Goal: Information Seeking & Learning: Learn about a topic

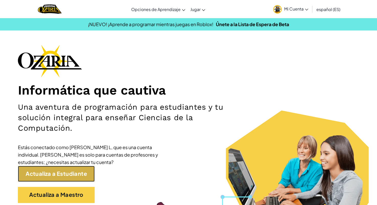
click at [61, 170] on link "Actualiza a Estudiante" at bounding box center [56, 174] width 77 height 16
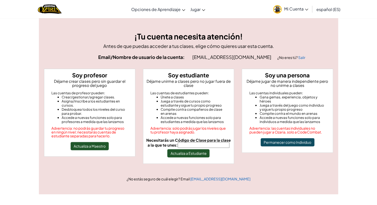
click at [198, 144] on input "Necesitarás un Código de Clase para la clase a la que te unes:" at bounding box center [204, 145] width 52 height 6
type input "TeamBlueSoft"
click at [201, 152] on button "Actualiza a Estudiante" at bounding box center [188, 153] width 42 height 8
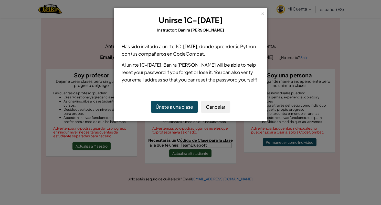
click at [186, 108] on button "Únete a una clase" at bounding box center [174, 107] width 47 height 12
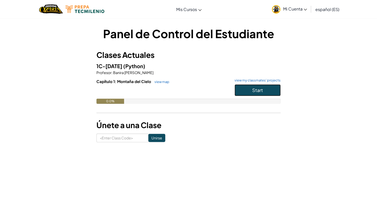
click at [260, 88] on span "Start" at bounding box center [257, 90] width 11 height 6
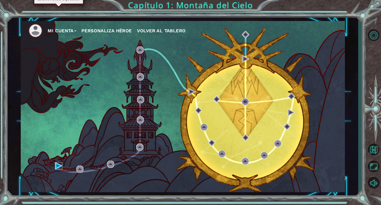
click at [60, 166] on img at bounding box center [58, 165] width 7 height 7
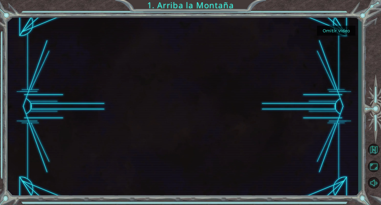
click at [326, 29] on button "Omitir video" at bounding box center [336, 31] width 38 height 10
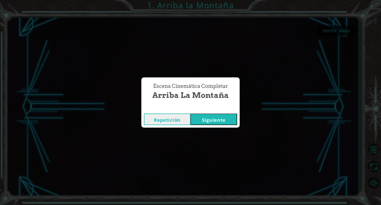
click at [208, 122] on button "Siguiente" at bounding box center [213, 119] width 47 height 12
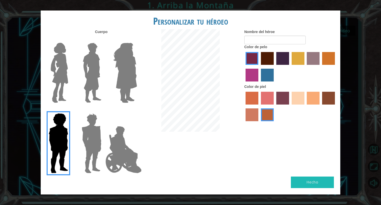
click at [89, 144] on img at bounding box center [92, 143] width 24 height 64
click at [103, 110] on input "Hero Garnet" at bounding box center [103, 110] width 0 height 0
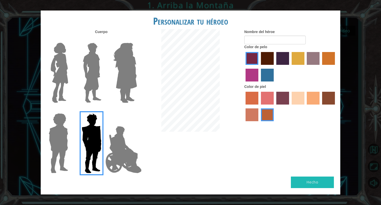
click at [122, 152] on img at bounding box center [123, 149] width 40 height 51
click at [137, 110] on input "Hero Jamie" at bounding box center [137, 110] width 0 height 0
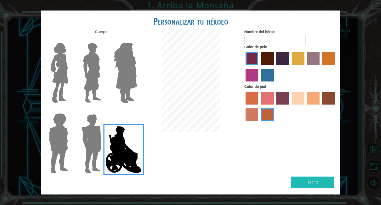
click at [96, 142] on img at bounding box center [92, 143] width 24 height 64
click at [103, 110] on input "Hero Garnet" at bounding box center [103, 110] width 0 height 0
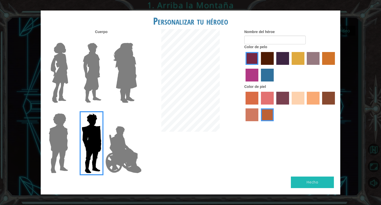
click at [257, 107] on div at bounding box center [290, 106] width 92 height 33
click at [260, 111] on div at bounding box center [290, 106] width 92 height 33
click at [253, 112] on label "burning sand skin color" at bounding box center [251, 114] width 13 height 13
click at [336, 106] on input "burning sand skin color" at bounding box center [336, 106] width 0 height 0
click at [296, 99] on label "sandy beach skin color" at bounding box center [298, 98] width 13 height 13
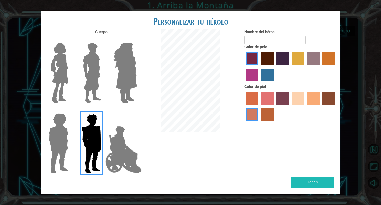
click at [290, 106] on input "sandy beach skin color" at bounding box center [290, 106] width 0 height 0
click at [265, 57] on label "maroon hair color" at bounding box center [267, 58] width 13 height 13
click at [259, 67] on input "maroon hair color" at bounding box center [259, 67] width 0 height 0
click at [309, 97] on label "tacao skin color" at bounding box center [313, 98] width 13 height 13
click at [305, 106] on input "tacao skin color" at bounding box center [305, 106] width 0 height 0
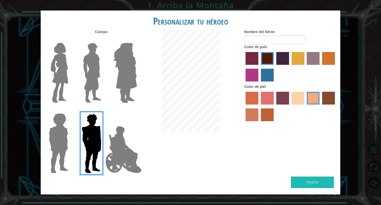
click at [311, 180] on button "Hecho" at bounding box center [312, 182] width 43 height 12
click at [268, 43] on input "Nombre del héroe" at bounding box center [274, 40] width 61 height 9
type input "[PERSON_NAME]"
click at [320, 186] on button "Hecho" at bounding box center [312, 182] width 43 height 12
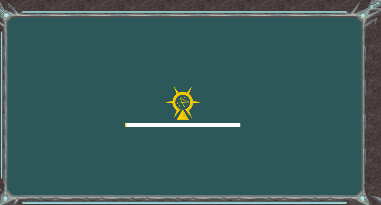
click at [318, 182] on div "Goals Error al cargar desde el servidor. Intenta refrescar la página. Necesitar…" at bounding box center [190, 102] width 381 height 205
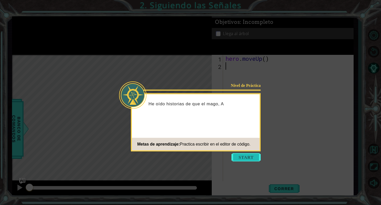
click at [251, 158] on button "Start" at bounding box center [245, 157] width 29 height 8
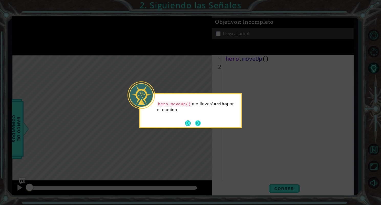
click at [197, 120] on button "Next" at bounding box center [198, 123] width 6 height 6
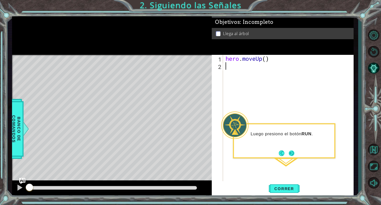
click at [292, 156] on button "Next" at bounding box center [292, 153] width 6 height 6
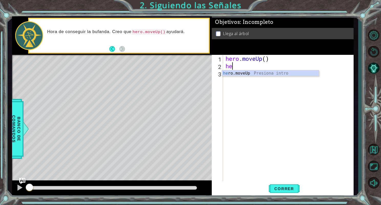
type textarea "her"
click at [257, 76] on div "her o.moveUp Presiona intro" at bounding box center [270, 79] width 97 height 18
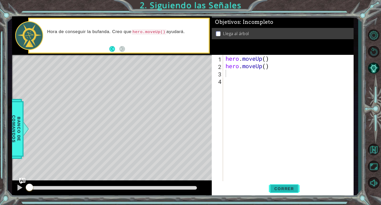
click at [290, 190] on span "Correr" at bounding box center [284, 188] width 30 height 5
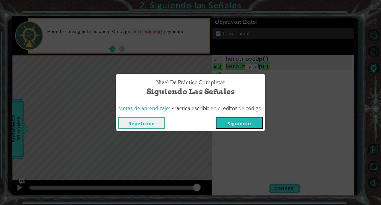
click at [235, 123] on button "Siguiente" at bounding box center [239, 123] width 47 height 12
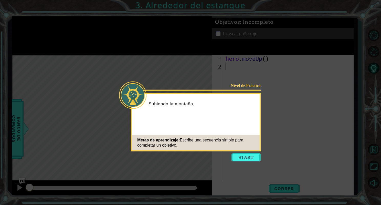
click at [249, 161] on icon at bounding box center [190, 102] width 381 height 205
click at [248, 159] on button "Start" at bounding box center [245, 157] width 29 height 8
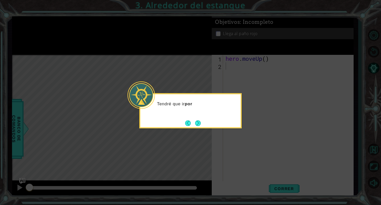
click at [190, 119] on div "Tendré que ir por" at bounding box center [190, 110] width 102 height 35
click at [190, 119] on div "Tendré que ir por el lago" at bounding box center [190, 110] width 102 height 35
click at [195, 120] on button "Next" at bounding box center [198, 123] width 6 height 6
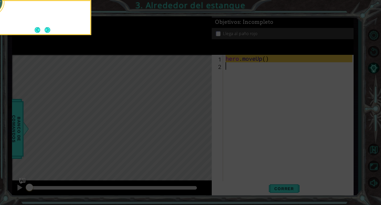
click at [194, 120] on icon at bounding box center [190, 102] width 381 height 205
click at [48, 28] on button "Next" at bounding box center [48, 30] width 6 height 6
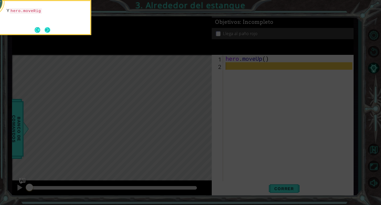
click at [48, 30] on button "Next" at bounding box center [48, 30] width 6 height 6
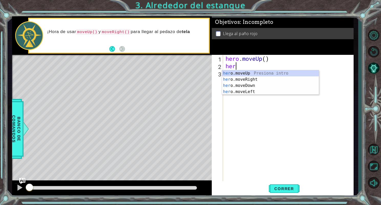
type textarea "hero"
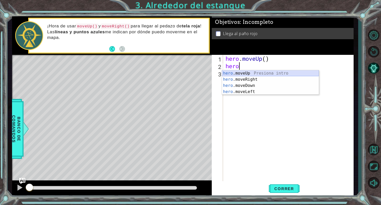
click at [242, 71] on div "hero .moveUp Presiona intro hero .moveRight Presiona intro hero .moveDown Presi…" at bounding box center [270, 88] width 97 height 37
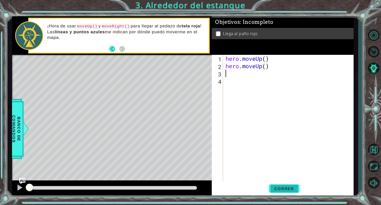
click at [287, 187] on span "Correr" at bounding box center [284, 188] width 30 height 5
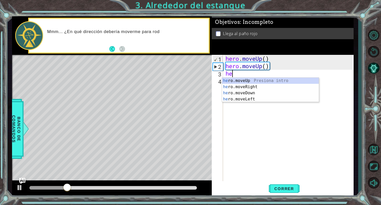
type textarea "her"
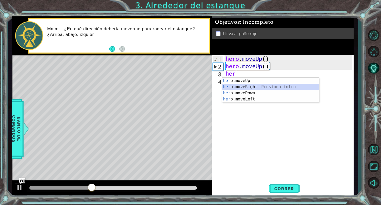
click at [253, 88] on div "her o.moveUp Presiona intro her o.moveRight Presiona intro her o.moveDown Presi…" at bounding box center [270, 96] width 97 height 37
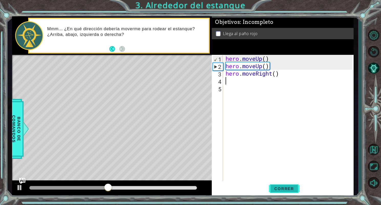
click at [283, 187] on span "Correr" at bounding box center [284, 188] width 30 height 5
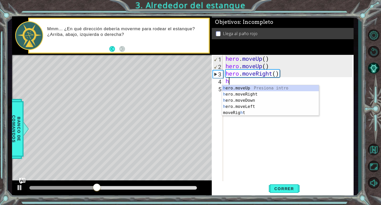
type textarea "he"
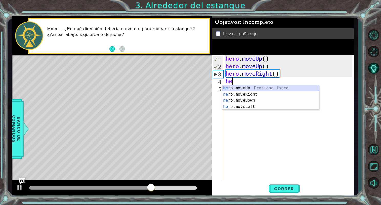
click at [250, 88] on div "he ro.moveUp Presiona intro he ro.moveRight Presiona intro he ro.moveDown Presi…" at bounding box center [270, 103] width 97 height 37
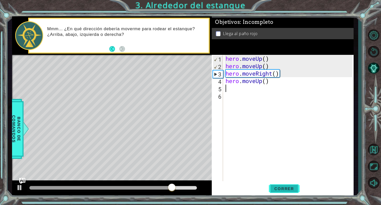
click at [282, 191] on button "Correr" at bounding box center [284, 188] width 31 height 14
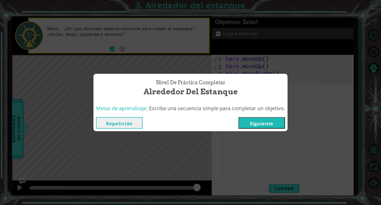
click at [258, 123] on button "Siguiente" at bounding box center [261, 123] width 47 height 12
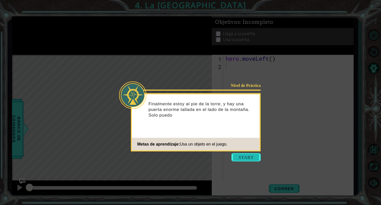
click at [247, 159] on button "Start" at bounding box center [245, 157] width 29 height 8
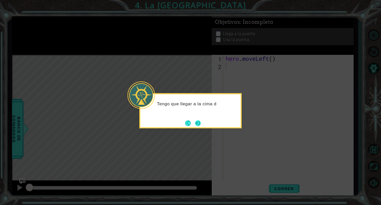
click at [196, 124] on button "Next" at bounding box center [198, 123] width 6 height 6
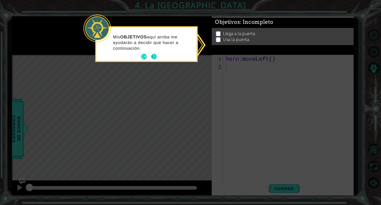
click at [151, 57] on button "Next" at bounding box center [154, 57] width 6 height 6
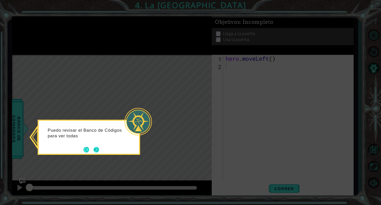
click at [96, 149] on button "Next" at bounding box center [96, 150] width 6 height 6
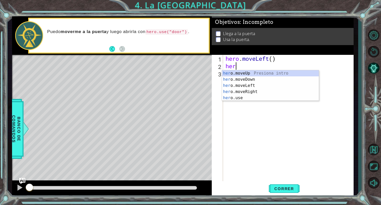
type textarea "hero"
click at [249, 87] on div "hero .moveUp Presiona intro hero .moveDown Presiona intro hero .moveLeft Presio…" at bounding box center [270, 91] width 97 height 43
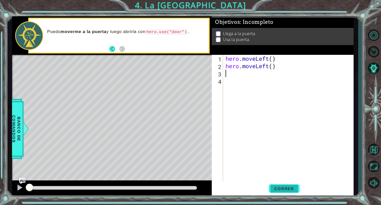
click at [276, 188] on span "Correr" at bounding box center [284, 188] width 30 height 5
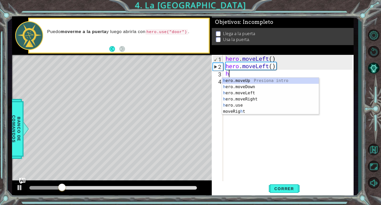
type textarea "he"
click at [251, 81] on div "he ro.moveUp Presiona intro he ro.moveDown Presiona intro he ro.moveLeft Presio…" at bounding box center [270, 99] width 97 height 43
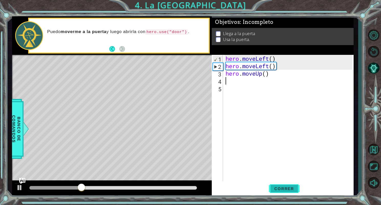
click at [285, 188] on span "Correr" at bounding box center [284, 188] width 30 height 5
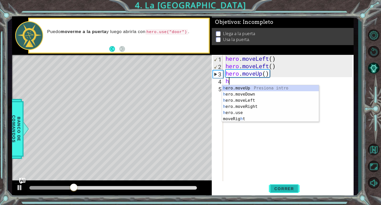
type textarea "he"
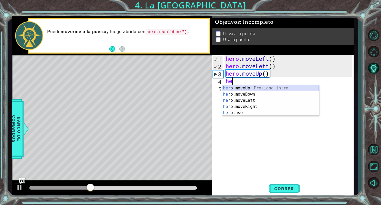
click at [251, 89] on div "he ro.moveUp Presiona intro he ro.moveDown Presiona intro he ro.moveLeft Presio…" at bounding box center [270, 106] width 97 height 43
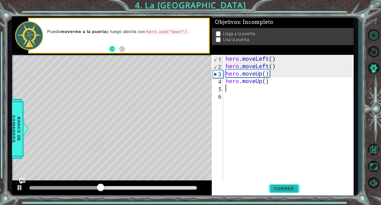
click at [277, 192] on button "Correr" at bounding box center [284, 188] width 31 height 14
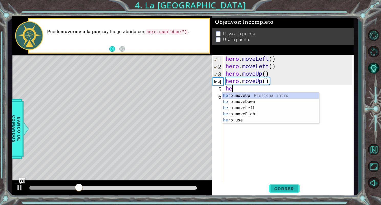
type textarea "her"
click at [245, 115] on div "her o.moveUp Presiona intro her o.moveDown Presiona intro her o.moveLeft Presio…" at bounding box center [270, 113] width 97 height 43
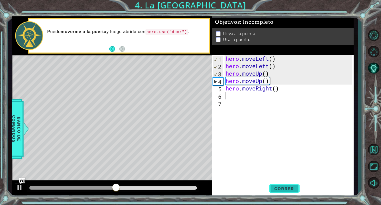
click at [290, 190] on span "Correr" at bounding box center [284, 188] width 30 height 5
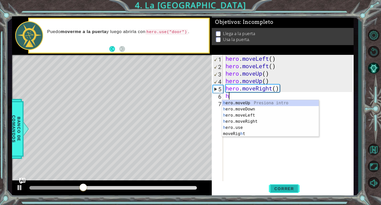
type textarea "he"
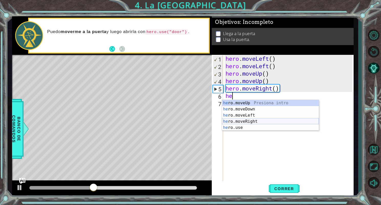
click at [254, 124] on div "he ro.moveUp Presiona intro he ro.moveDown Presiona intro he ro.moveLeft Presio…" at bounding box center [270, 121] width 97 height 43
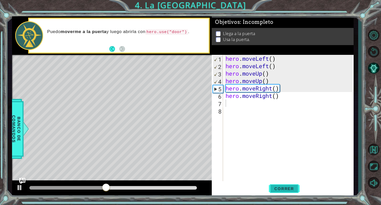
click at [290, 188] on span "Correr" at bounding box center [284, 188] width 30 height 5
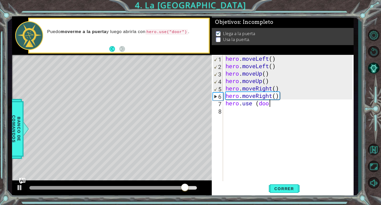
scroll to position [0, 2]
type textarea "hero.use (door)"
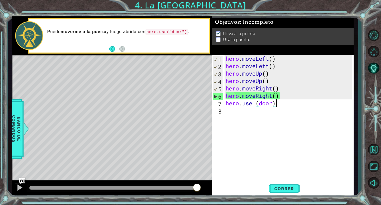
scroll to position [0, 0]
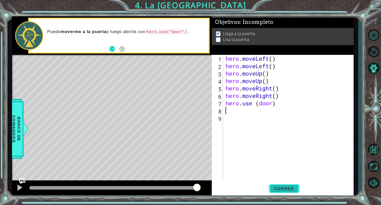
click at [282, 190] on span "Correr" at bounding box center [284, 188] width 30 height 5
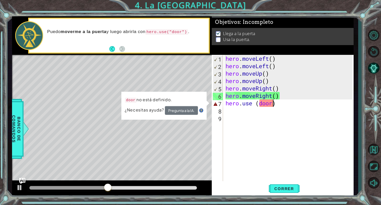
click at [273, 104] on div "hero . moveLeft ( ) hero . moveLeft ( ) hero . moveUp ( ) hero . moveUp ( ) her…" at bounding box center [290, 125] width 130 height 141
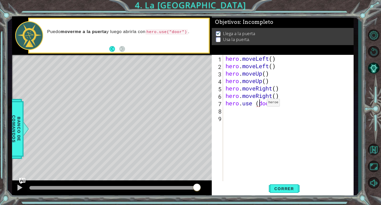
click at [259, 104] on div "hero . moveLeft ( ) hero . moveLeft ( ) hero . moveUp ( ) hero . moveUp ( ) her…" at bounding box center [290, 125] width 130 height 141
type textarea "hero.use ("door")"
click at [282, 188] on span "Correr" at bounding box center [284, 188] width 30 height 5
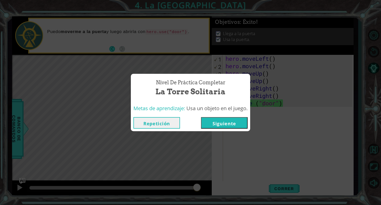
click at [214, 123] on button "Siguiente" at bounding box center [224, 123] width 47 height 12
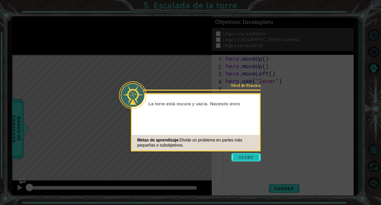
click at [249, 159] on button "Start" at bounding box center [245, 157] width 29 height 8
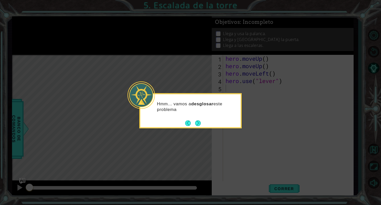
click at [178, 106] on p "Hmm... vamos a desglosar este problema" at bounding box center [197, 106] width 80 height 11
click at [195, 121] on button "Next" at bounding box center [198, 123] width 6 height 6
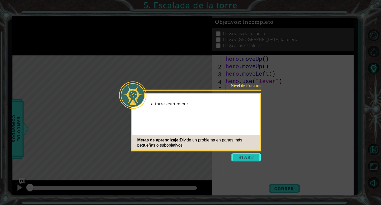
click at [247, 157] on button "Start" at bounding box center [245, 157] width 29 height 8
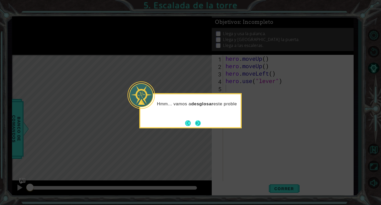
click at [200, 120] on button "Next" at bounding box center [198, 123] width 6 height 6
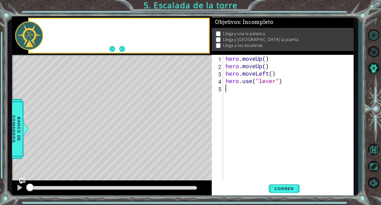
click at [200, 120] on div "Level Map" at bounding box center [130, 130] width 237 height 151
